Goal: Transaction & Acquisition: Purchase product/service

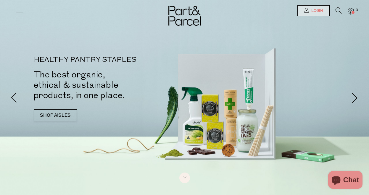
click at [313, 12] on span "Login" at bounding box center [316, 10] width 13 height 5
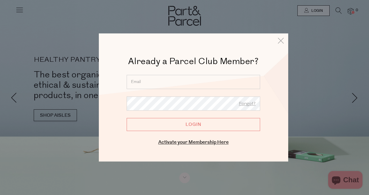
click at [184, 82] on input "email" at bounding box center [193, 82] width 133 height 14
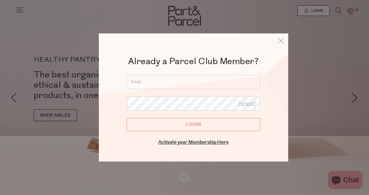
type input "[EMAIL_ADDRESS][DOMAIN_NAME]"
click at [127, 118] on input "Login" at bounding box center [193, 124] width 133 height 13
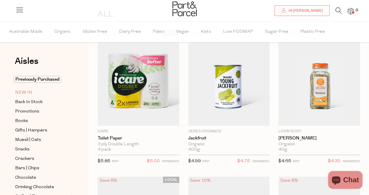
scroll to position [59, 0]
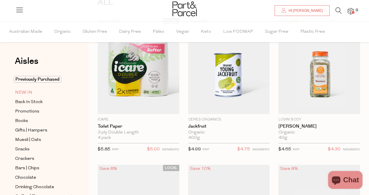
click at [26, 94] on span "NEW IN" at bounding box center [23, 92] width 17 height 7
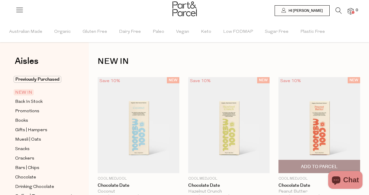
click at [272, 101] on div "NEW Save 10% 1 Add To Parcel Cool Medjool Chocolate Date Peanut Butter 56g (2 x…" at bounding box center [314, 146] width 90 height 138
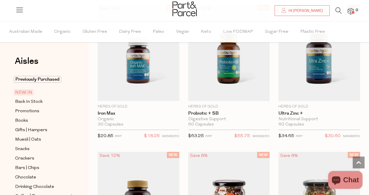
scroll to position [367, 0]
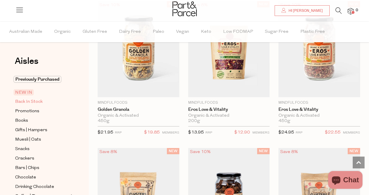
click at [31, 100] on span "Back In Stock" at bounding box center [28, 101] width 27 height 7
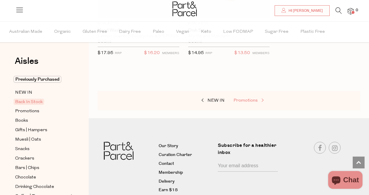
click at [247, 100] on span "Promotions" at bounding box center [245, 100] width 24 height 4
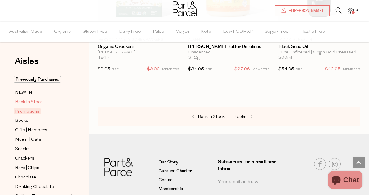
scroll to position [449, 0]
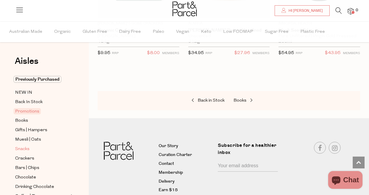
click at [27, 147] on span "Snacks" at bounding box center [22, 149] width 14 height 7
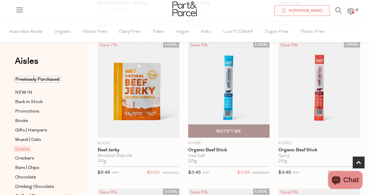
scroll to position [331, 0]
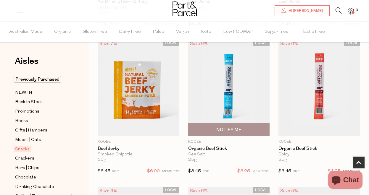
click at [254, 129] on span "Notify Me" at bounding box center [229, 129] width 78 height 13
type input "Notify when available"
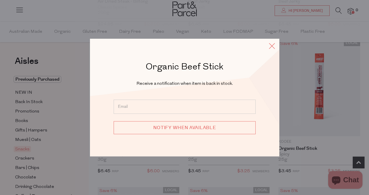
click at [269, 45] on icon at bounding box center [271, 46] width 9 height 9
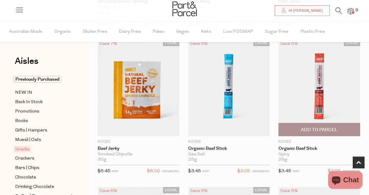
click at [327, 129] on span "Add To Parcel" at bounding box center [319, 130] width 37 height 6
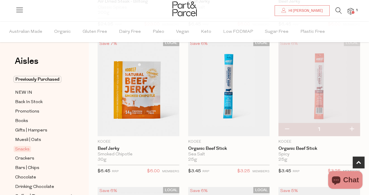
click at [352, 127] on button "button" at bounding box center [351, 129] width 17 height 13
type input "2"
click at [270, 150] on div "LOCAL Save 6% 2 Add to Parcel KOOEE Organic Beef Stick Spicy 25g Only 21 Availa…" at bounding box center [314, 109] width 90 height 138
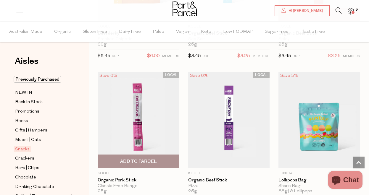
scroll to position [449, 0]
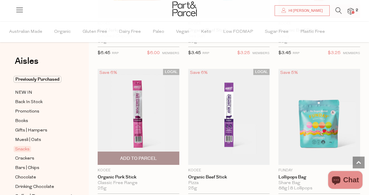
click at [145, 162] on span "Add To Parcel" at bounding box center [138, 158] width 78 height 13
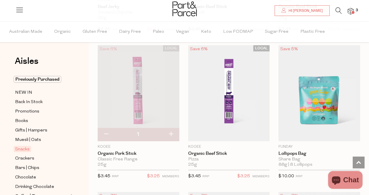
scroll to position [485, 0]
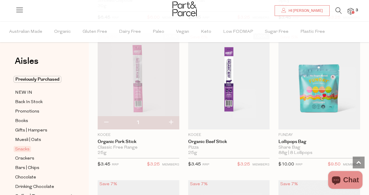
click at [169, 122] on button "button" at bounding box center [170, 122] width 17 height 13
type input "2"
click at [169, 122] on button "button" at bounding box center [170, 122] width 17 height 13
type input "3"
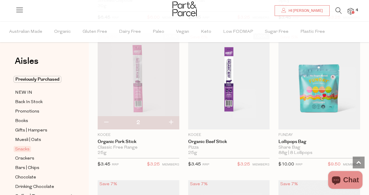
type input "3"
click at [171, 120] on button "button" at bounding box center [170, 122] width 17 height 13
type input "4"
click at [171, 120] on button "button" at bounding box center [170, 122] width 17 height 13
type input "5"
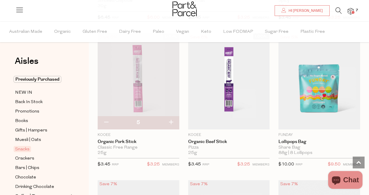
click at [171, 120] on button "button" at bounding box center [170, 122] width 17 height 13
type input "6"
click at [171, 120] on button "button" at bounding box center [170, 122] width 17 height 13
type input "7"
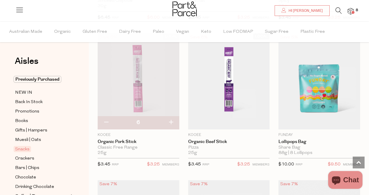
type input "7"
click at [171, 120] on button "button" at bounding box center [170, 122] width 17 height 13
type input "8"
click at [171, 120] on button "button" at bounding box center [170, 122] width 17 height 13
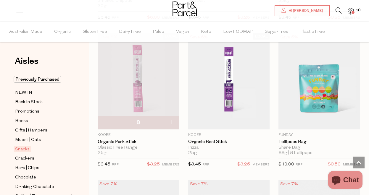
type input "9"
click at [171, 120] on button "button" at bounding box center [170, 122] width 17 height 13
type input "10"
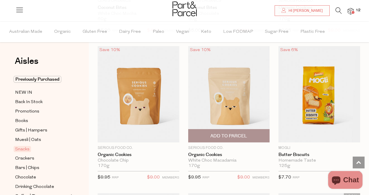
scroll to position [1656, 0]
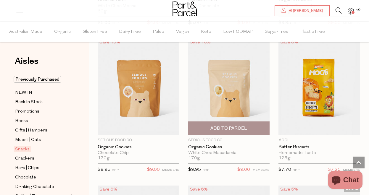
click at [237, 131] on span "Add To Parcel" at bounding box center [228, 128] width 37 height 6
click at [237, 131] on span "Adding..." at bounding box center [229, 128] width 22 height 6
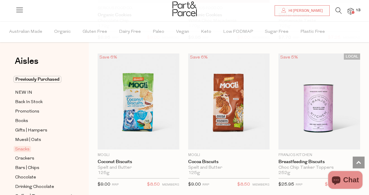
scroll to position [1797, 0]
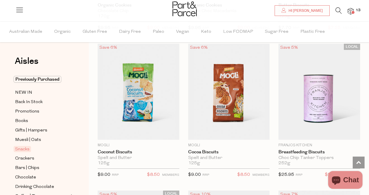
click at [237, 133] on span "Add To Parcel" at bounding box center [228, 136] width 37 height 6
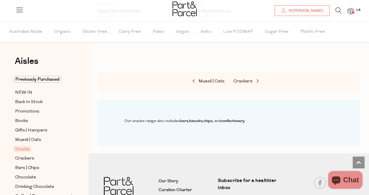
scroll to position [3370, 0]
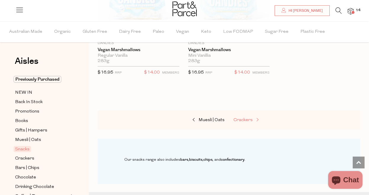
click at [238, 119] on span "Crackers" at bounding box center [242, 120] width 19 height 4
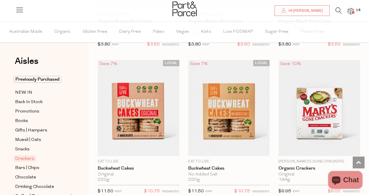
scroll to position [765, 0]
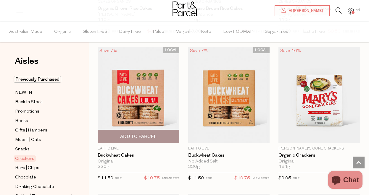
click at [159, 137] on span "Add To Parcel" at bounding box center [138, 136] width 78 height 13
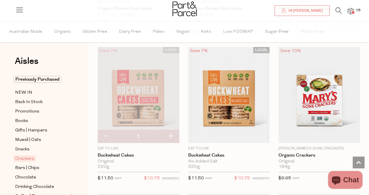
click at [169, 136] on button "button" at bounding box center [170, 136] width 17 height 13
type input "2"
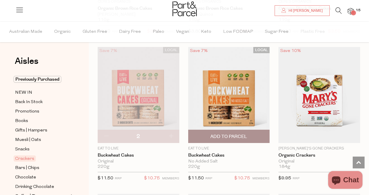
click at [181, 144] on div "LOCAL Save 7% 1 Add To Parcel Eat To Live Buckwheat Cakes No Added Salt 220g On…" at bounding box center [224, 116] width 90 height 138
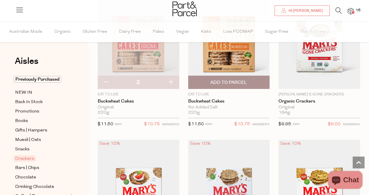
click at [239, 110] on div "220g Only 41 Available" at bounding box center [229, 112] width 82 height 5
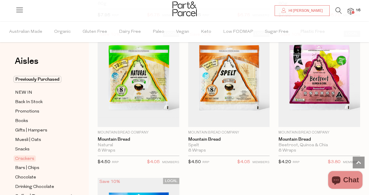
scroll to position [1640, 0]
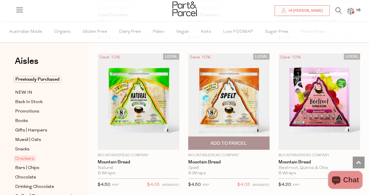
click at [229, 144] on span "Add To Parcel" at bounding box center [228, 143] width 37 height 6
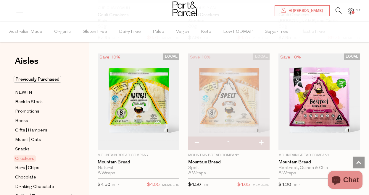
click at [264, 142] on button "button" at bounding box center [260, 143] width 17 height 13
type input "2"
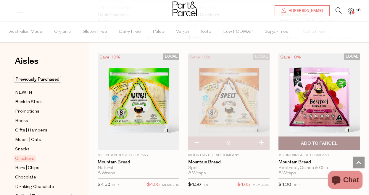
click at [296, 141] on span "Add To Parcel" at bounding box center [319, 143] width 78 height 13
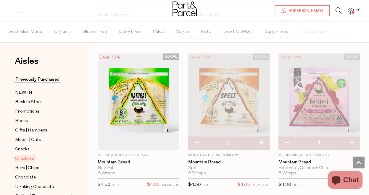
click at [271, 160] on div "LOCAL Save 10% 1 Add to Parcel Mountain Bread Company Mountain Bread Beetroot, …" at bounding box center [314, 123] width 90 height 138
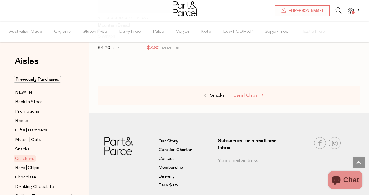
click at [247, 95] on span "Bars | Chips" at bounding box center [245, 95] width 24 height 4
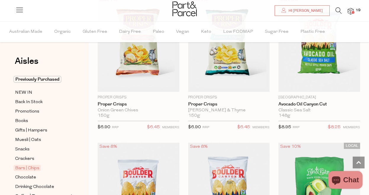
scroll to position [3145, 0]
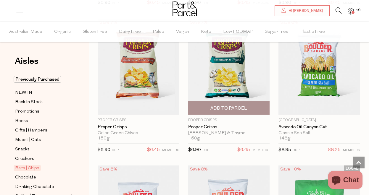
click at [224, 110] on span "Add To Parcel" at bounding box center [228, 108] width 37 height 6
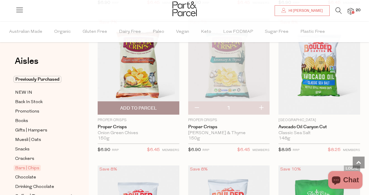
click at [153, 105] on span "Add To Parcel" at bounding box center [138, 108] width 78 height 13
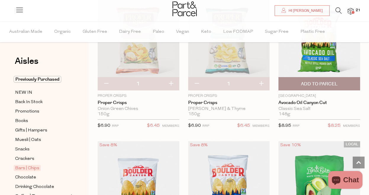
scroll to position [3169, 0]
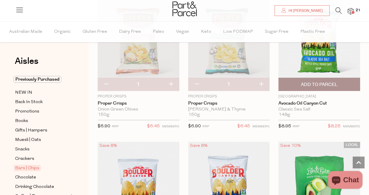
click at [318, 82] on span "Add To Parcel" at bounding box center [319, 85] width 37 height 6
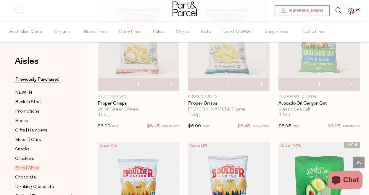
click at [354, 84] on button "button" at bounding box center [351, 84] width 17 height 13
type input "2"
click at [273, 102] on div "Save 8% 2 Add to Parcel Boulder Canyon Avocado Oil Canyon Cut Classic Sea Salt …" at bounding box center [314, 64] width 90 height 138
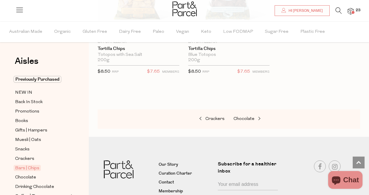
scroll to position [3536, 0]
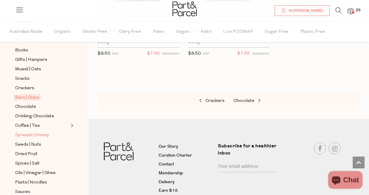
scroll to position [71, 0]
click at [37, 125] on span "Coffee | Tea" at bounding box center [27, 125] width 25 height 7
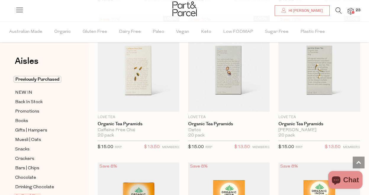
scroll to position [804, 0]
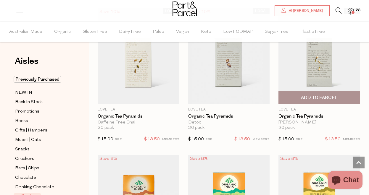
click at [317, 97] on span "Add To Parcel" at bounding box center [319, 98] width 37 height 6
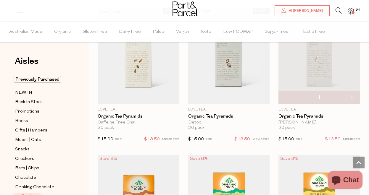
click at [84, 137] on div "Aisles Clear Previously Purchased NEW IN Back In Stock Promotions Books Gifts |…" at bounding box center [44, 108] width 89 height 174
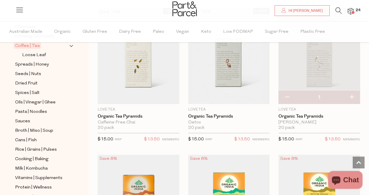
scroll to position [154, 0]
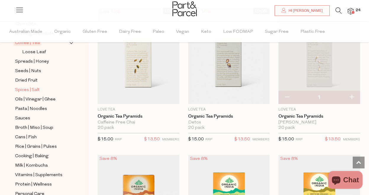
click at [32, 88] on span "Spices | Salt" at bounding box center [27, 90] width 25 height 7
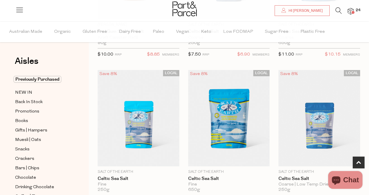
scroll to position [319, 0]
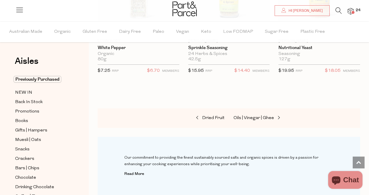
scroll to position [2813, 0]
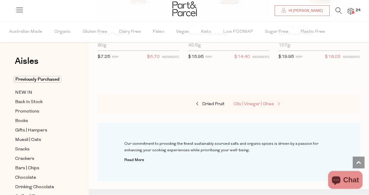
click at [238, 102] on span "Oils | Vinegar | Ghee" at bounding box center [253, 104] width 41 height 4
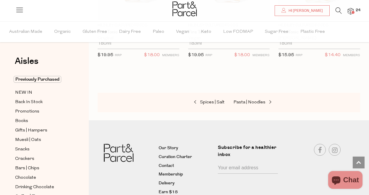
scroll to position [2238, 0]
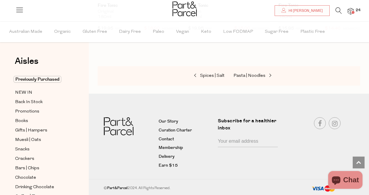
click at [73, 72] on div "Aisles Clear Previously Purchased NEW IN Back In Stock Promotions Books Gifts |…" at bounding box center [44, 108] width 89 height 174
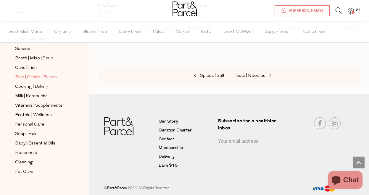
scroll to position [225, 0]
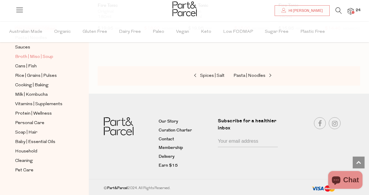
click at [38, 56] on span "Broth | Miso | Soup" at bounding box center [34, 57] width 38 height 7
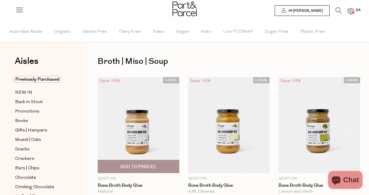
click at [134, 165] on span "Add To Parcel" at bounding box center [138, 167] width 37 height 6
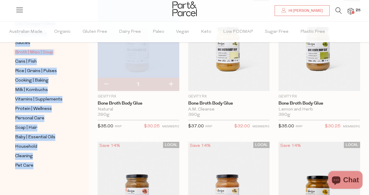
scroll to position [83, 0]
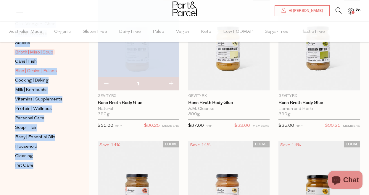
click at [40, 73] on span "Rice | Grains | Pulses" at bounding box center [36, 71] width 42 height 7
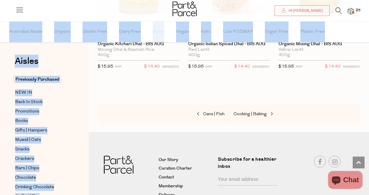
scroll to position [1912, 0]
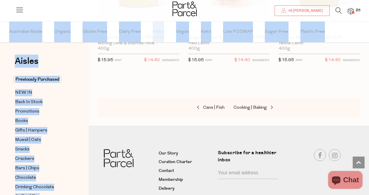
click at [349, 12] on img at bounding box center [350, 11] width 6 height 7
